Goal: Task Accomplishment & Management: Manage account settings

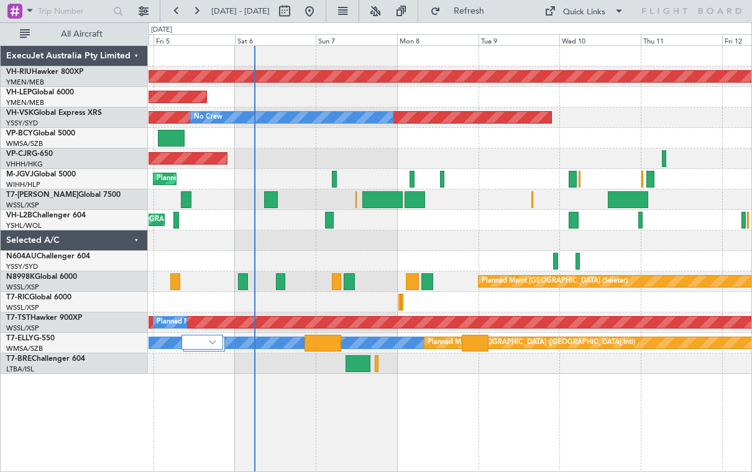
click at [575, 224] on div at bounding box center [573, 220] width 10 height 17
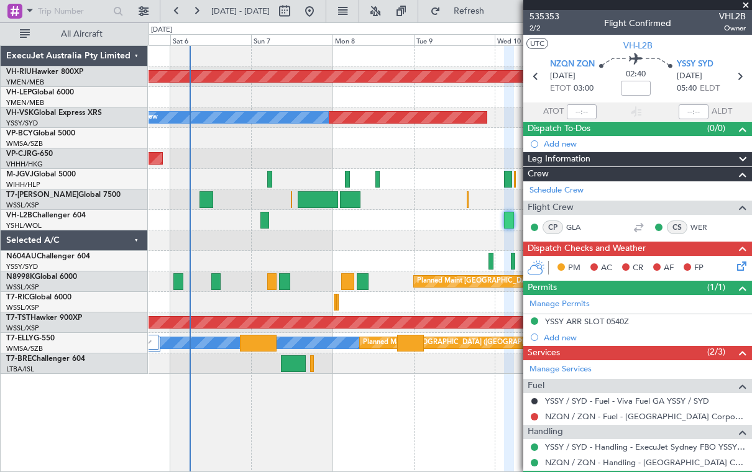
click at [459, 393] on div "Planned Maint [GEOGRAPHIC_DATA] ([GEOGRAPHIC_DATA]) Unplanned Maint Wichita (Wi…" at bounding box center [449, 258] width 603 height 427
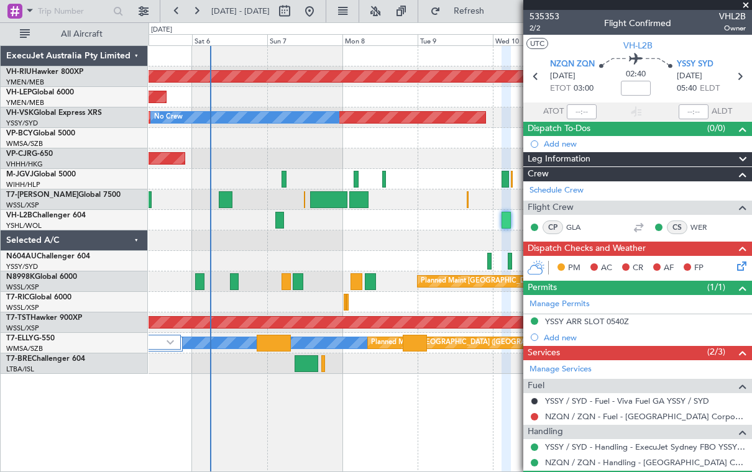
click at [750, 6] on span at bounding box center [745, 5] width 12 height 11
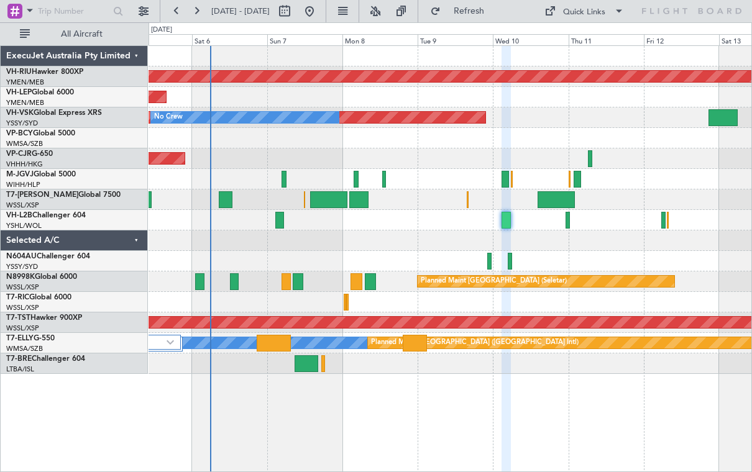
type input "0"
click at [280, 221] on div at bounding box center [279, 220] width 9 height 17
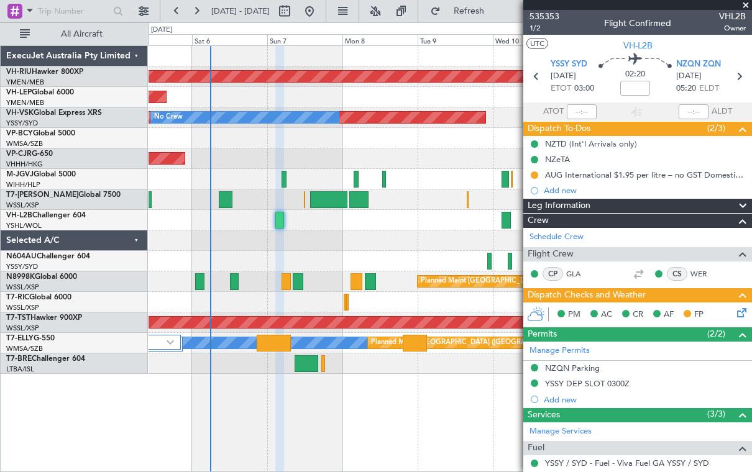
click at [748, 7] on span at bounding box center [745, 5] width 12 height 11
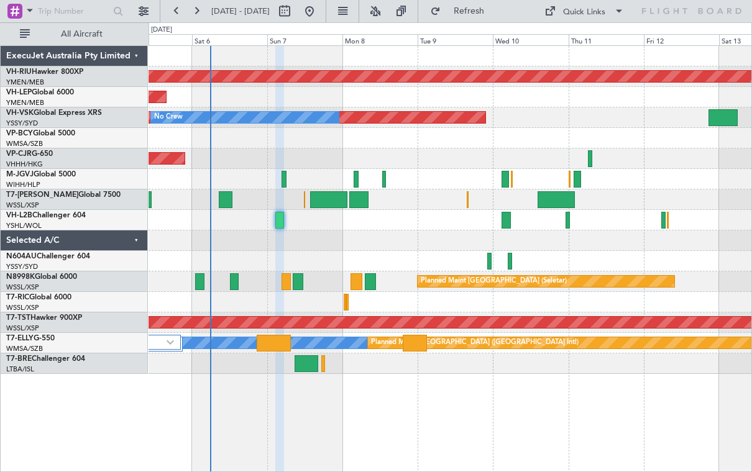
type input "0"
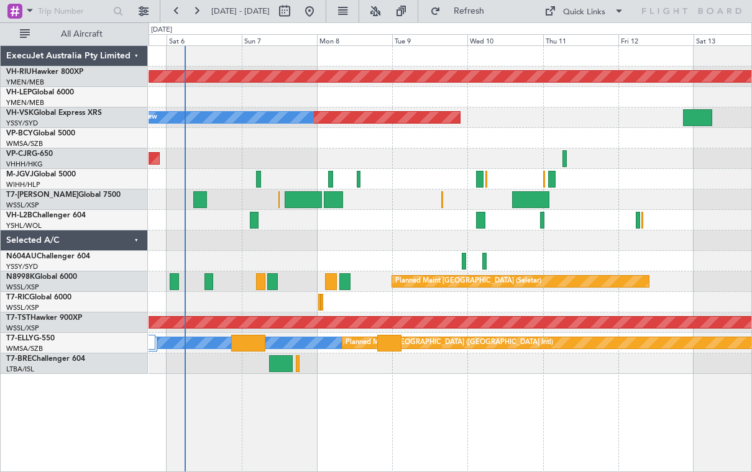
click at [481, 222] on div at bounding box center [480, 220] width 9 height 17
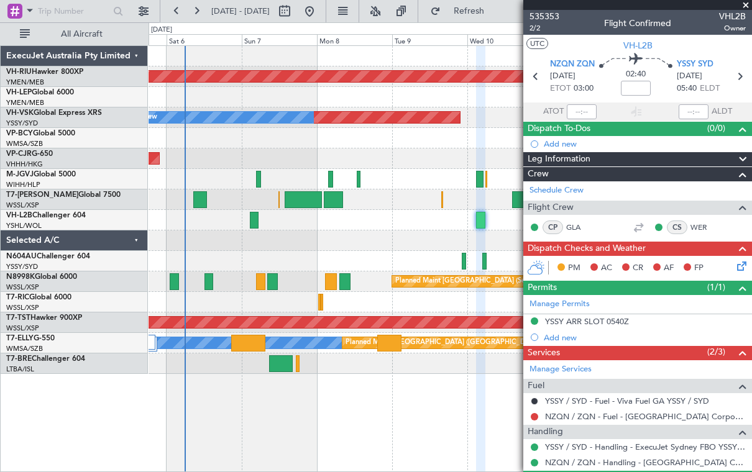
click at [745, 6] on span at bounding box center [745, 5] width 12 height 11
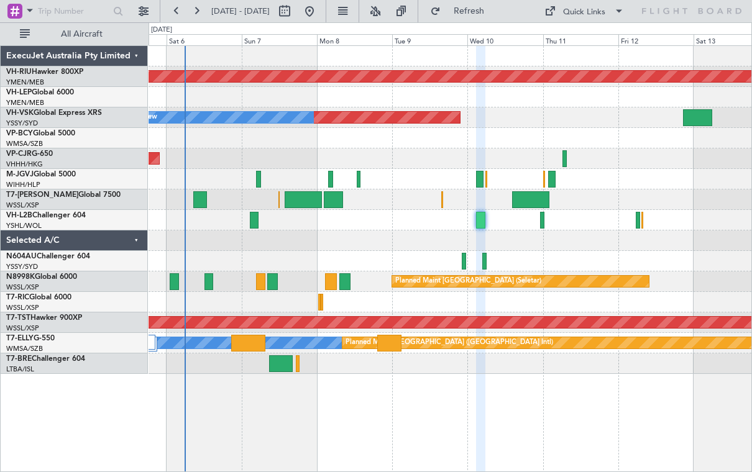
type input "0"
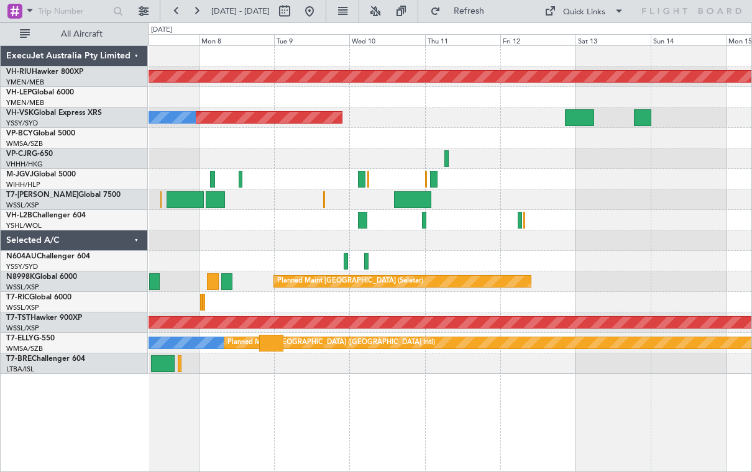
click at [422, 222] on div at bounding box center [424, 220] width 4 height 17
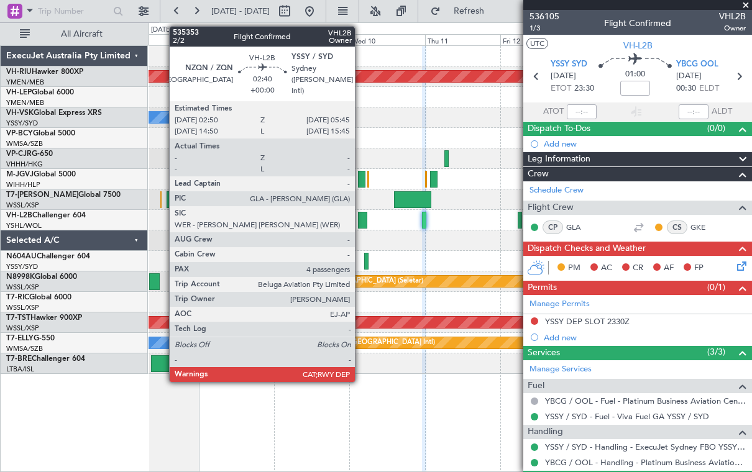
click at [362, 222] on div at bounding box center [362, 220] width 9 height 17
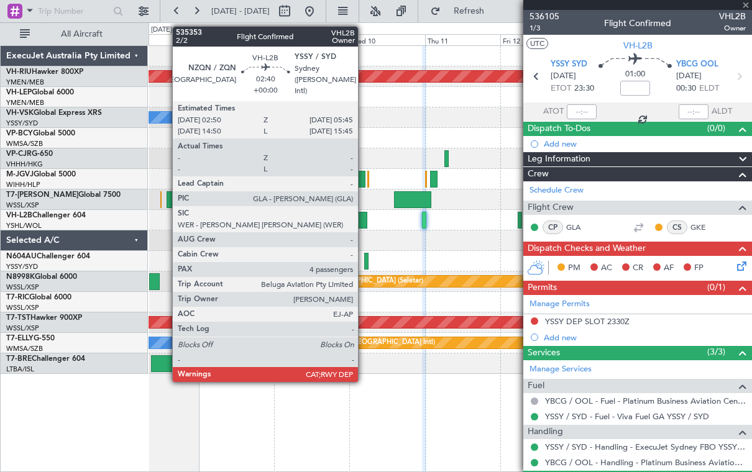
click at [365, 221] on div at bounding box center [362, 220] width 9 height 17
click at [367, 223] on div at bounding box center [362, 220] width 9 height 17
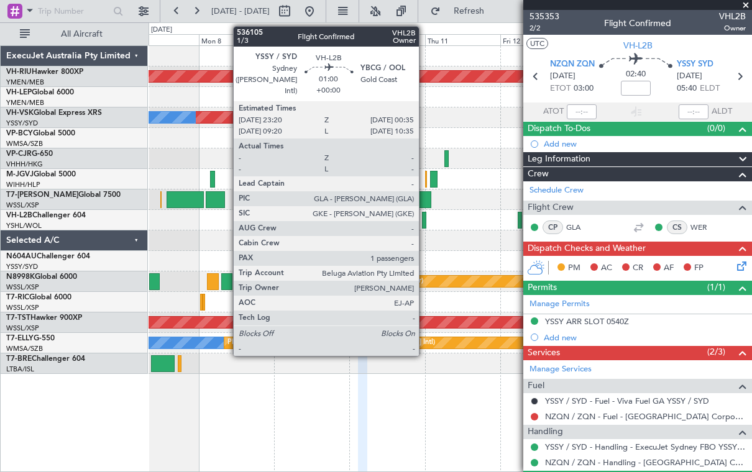
click at [425, 224] on div at bounding box center [424, 220] width 4 height 17
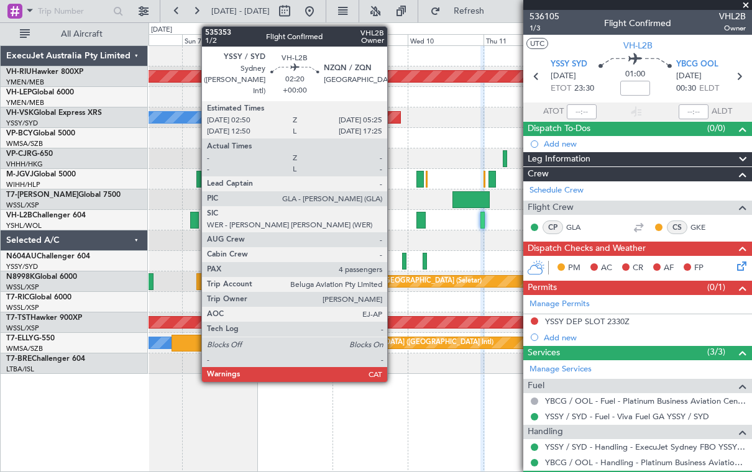
click at [198, 225] on div at bounding box center [194, 220] width 9 height 17
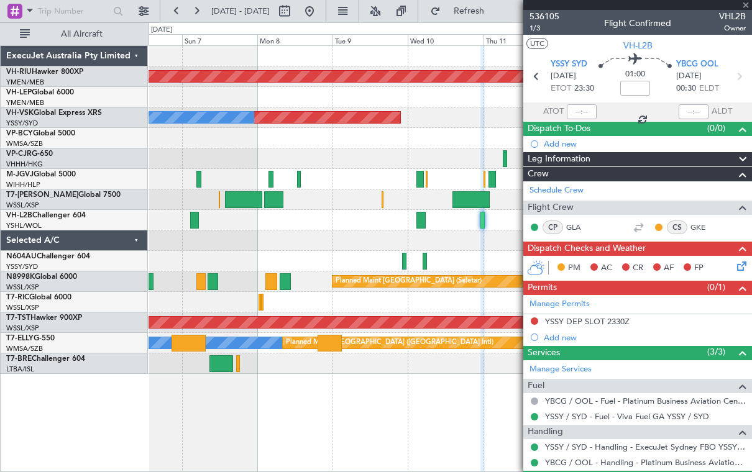
click at [196, 222] on div at bounding box center [194, 220] width 9 height 17
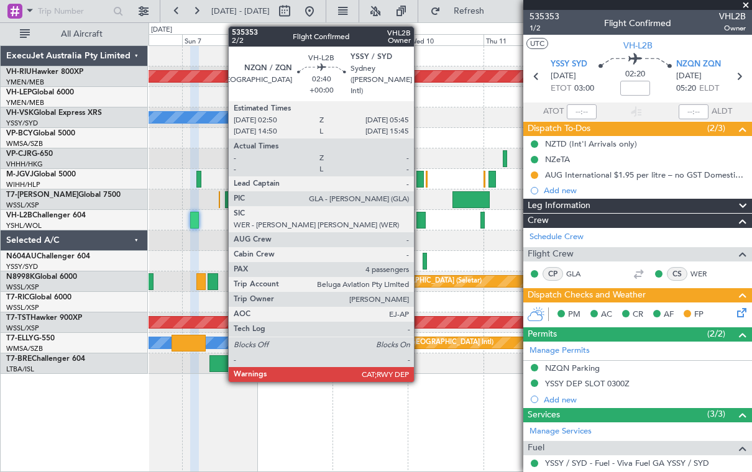
click at [420, 220] on div at bounding box center [420, 220] width 9 height 17
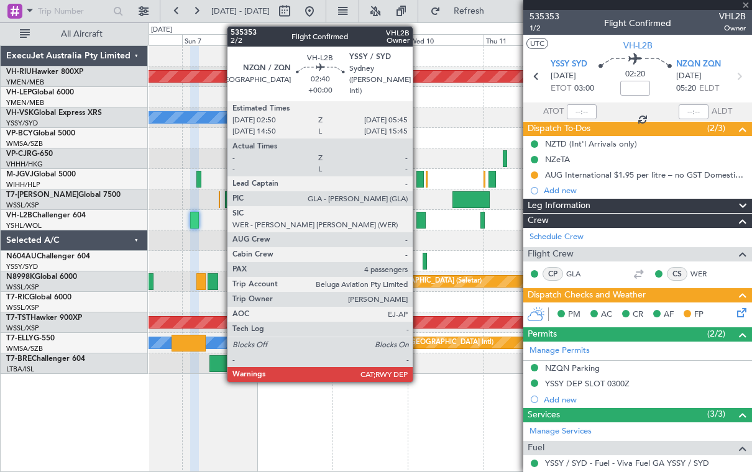
click at [422, 221] on div at bounding box center [420, 220] width 9 height 17
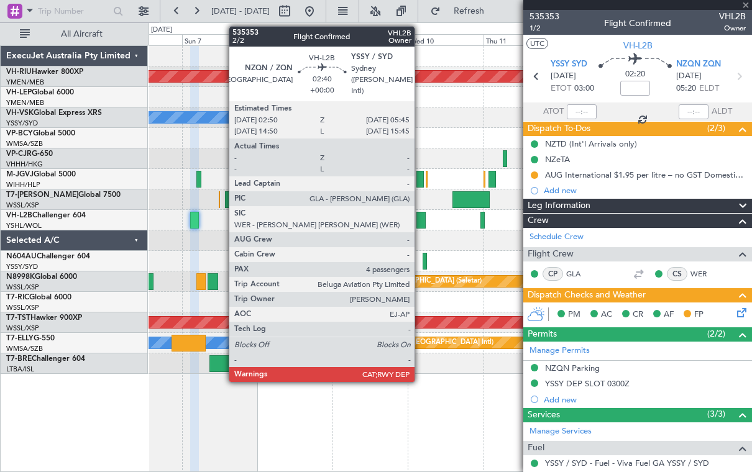
click at [420, 222] on div at bounding box center [420, 220] width 9 height 17
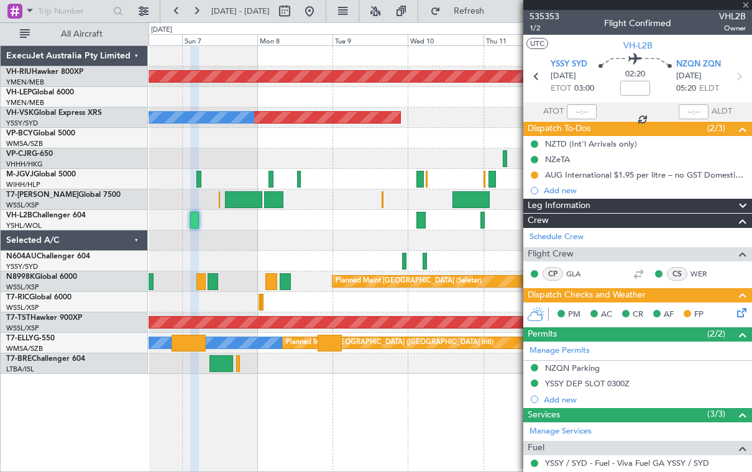
click at [421, 222] on div at bounding box center [420, 220] width 9 height 17
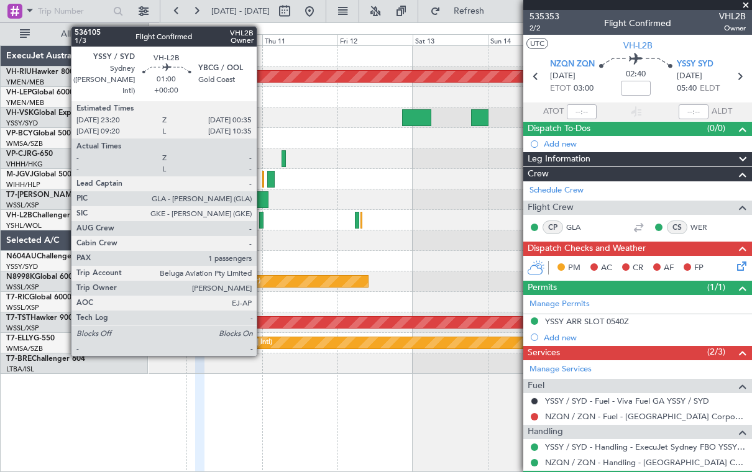
click at [262, 223] on div at bounding box center [261, 220] width 4 height 17
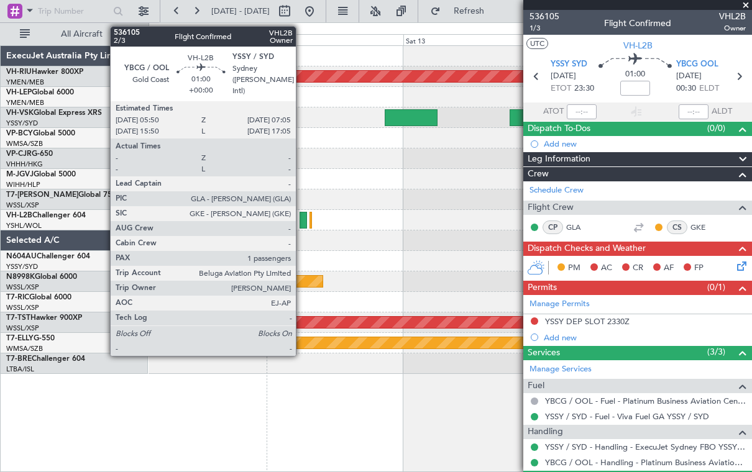
click at [302, 224] on div at bounding box center [302, 220] width 7 height 17
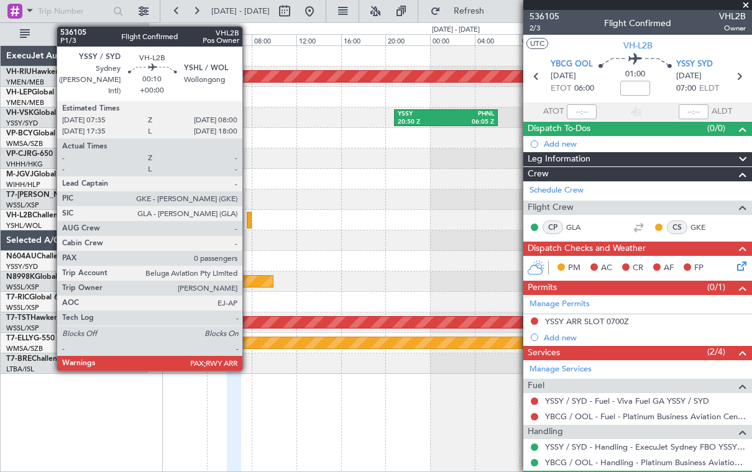
click at [252, 222] on div at bounding box center [449, 220] width 603 height 20
click at [248, 223] on div at bounding box center [249, 220] width 5 height 17
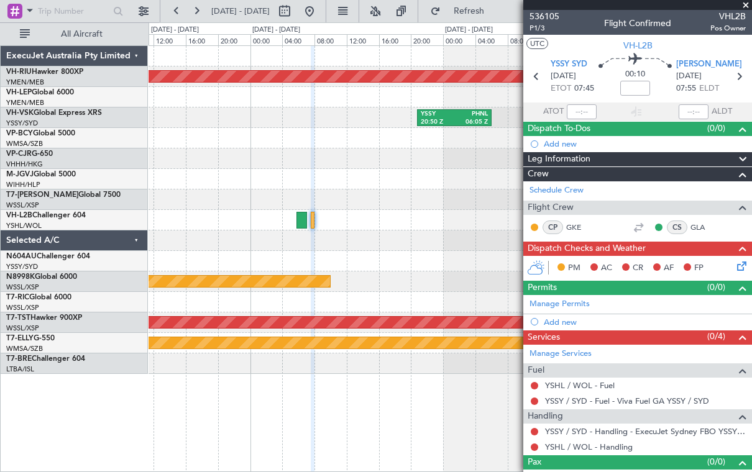
click at [301, 222] on div at bounding box center [301, 220] width 11 height 17
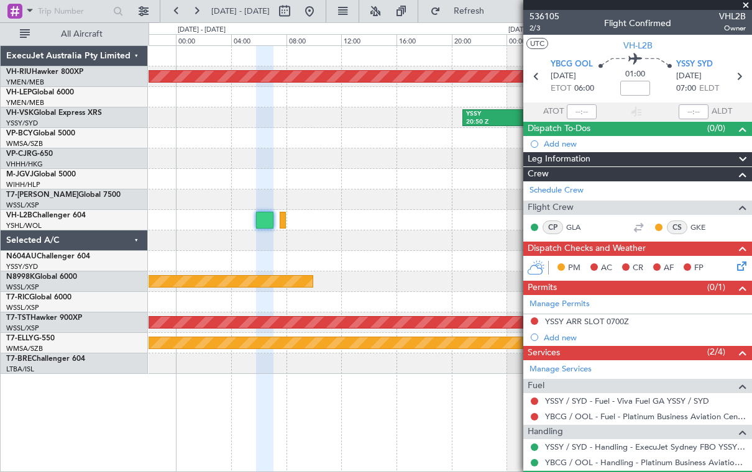
click at [266, 222] on div at bounding box center [264, 220] width 17 height 17
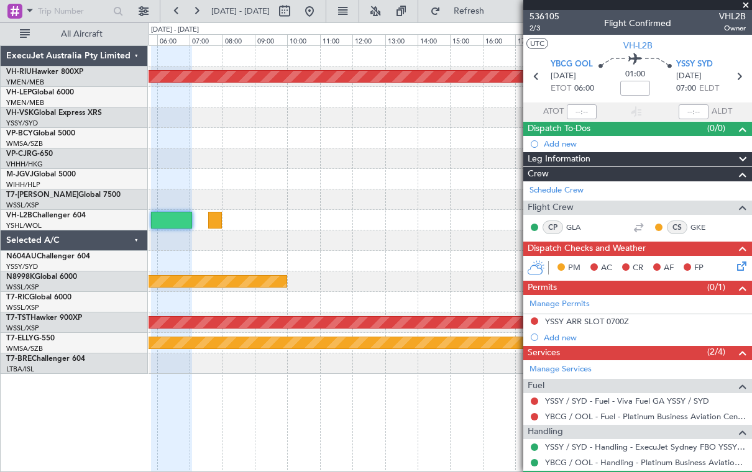
click at [216, 217] on div at bounding box center [215, 220] width 14 height 17
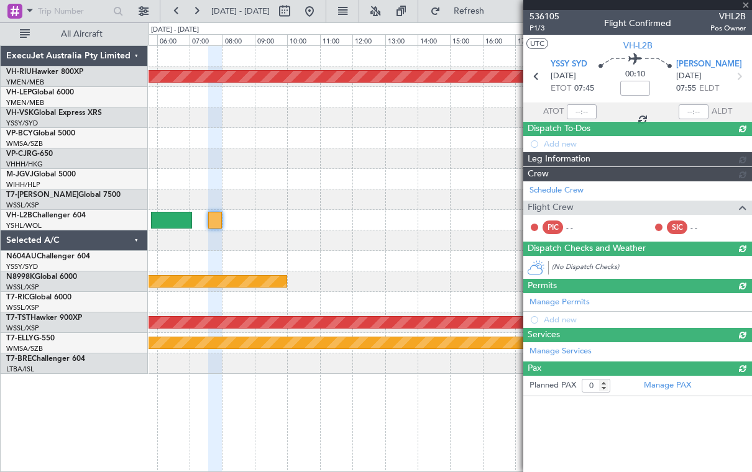
click at [219, 222] on div at bounding box center [215, 220] width 14 height 17
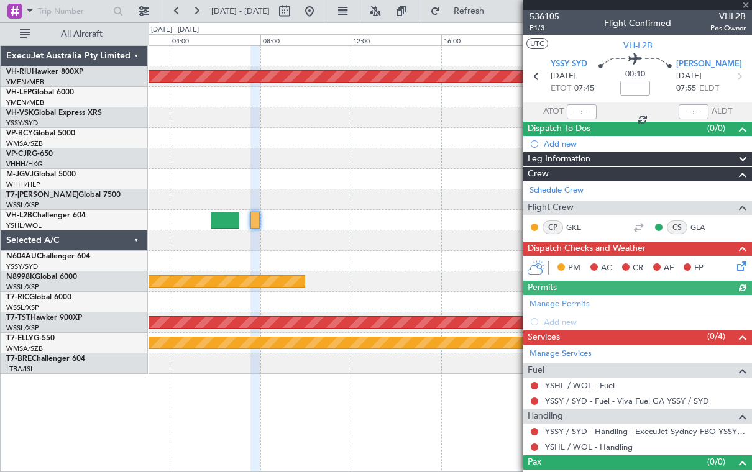
click at [224, 219] on div at bounding box center [225, 220] width 29 height 17
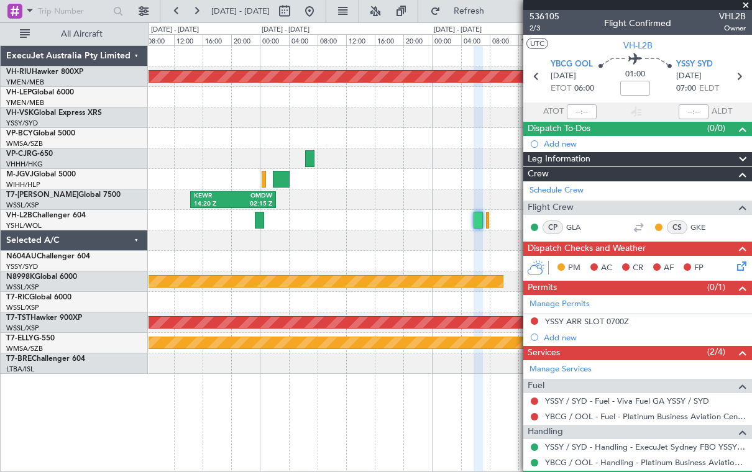
click at [255, 224] on div at bounding box center [259, 220] width 9 height 17
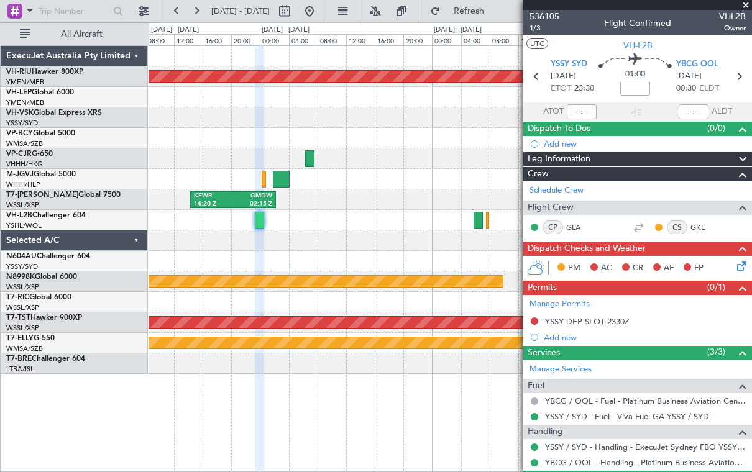
click at [475, 227] on div at bounding box center [477, 220] width 9 height 17
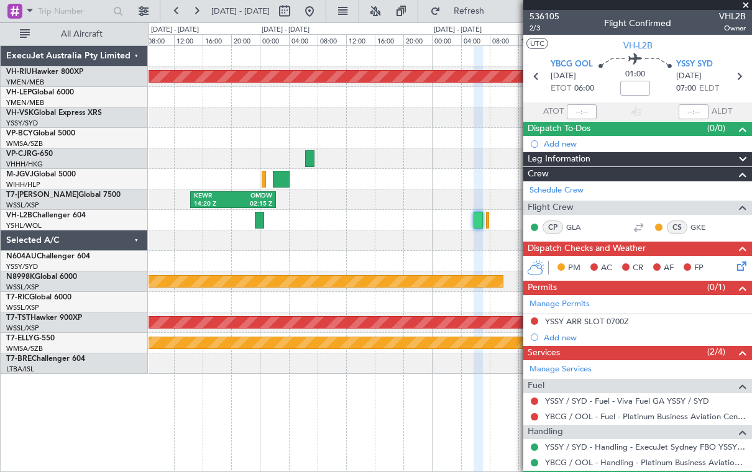
click at [746, 6] on span at bounding box center [745, 5] width 12 height 11
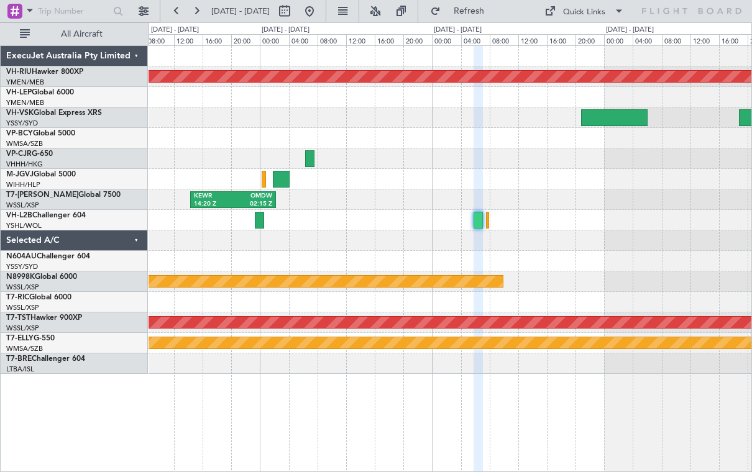
type input "0"
